Goal: Task Accomplishment & Management: Complete application form

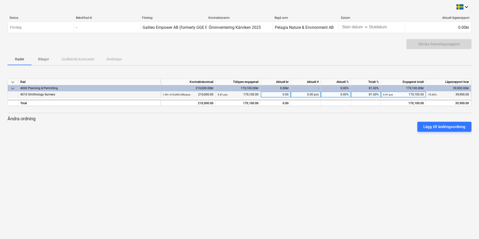
click at [281, 95] on div "0.00" at bounding box center [276, 94] width 30 height 6
type input "39900"
click at [294, 123] on div "Lägg till ändringsordning" at bounding box center [240, 127] width 468 height 14
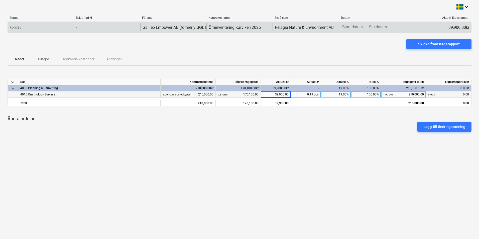
click at [350, 24] on body "keyboard_arrow_down Status Bekräftad kl Företag Kontraktsnamn Begå som Datum Ak…" at bounding box center [239, 119] width 479 height 239
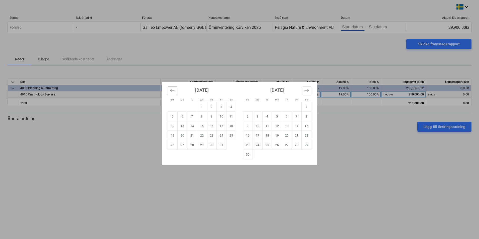
click at [170, 90] on icon "Move backward to switch to the previous month." at bounding box center [172, 90] width 5 height 5
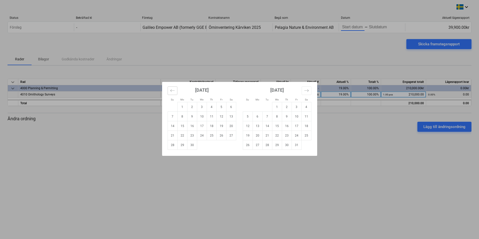
click at [170, 90] on icon "Move backward to switch to the previous month." at bounding box center [172, 90] width 5 height 5
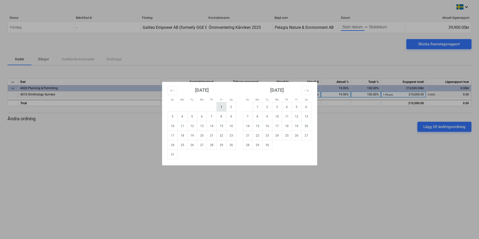
click at [223, 107] on td "1" at bounding box center [221, 107] width 10 height 10
type input "[DATE]"
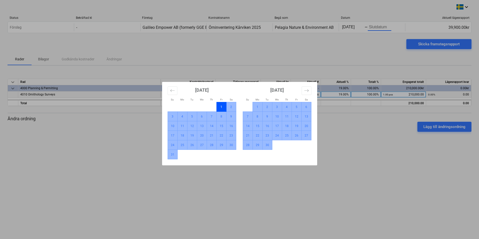
click at [267, 145] on td "30" at bounding box center [267, 145] width 10 height 10
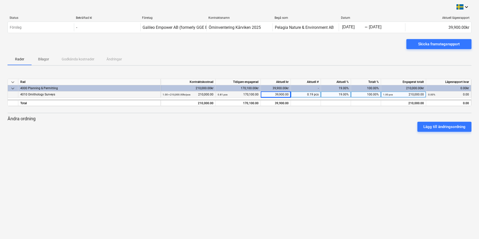
click at [333, 139] on div "keyboard_arrow_down Rad Kontraktskostnad Tidigare engagerad Aktuell kr Aktuell …" at bounding box center [240, 107] width 464 height 75
click at [419, 44] on div "Skicka framstegsrapport" at bounding box center [439, 44] width 42 height 7
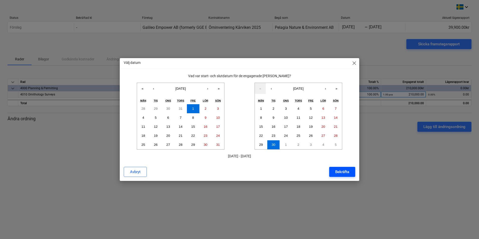
click at [332, 170] on button "Bekräfta" at bounding box center [342, 172] width 26 height 10
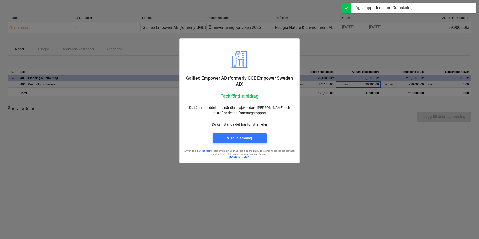
click at [342, 155] on div at bounding box center [239, 119] width 479 height 239
